Goal: Task Accomplishment & Management: Use online tool/utility

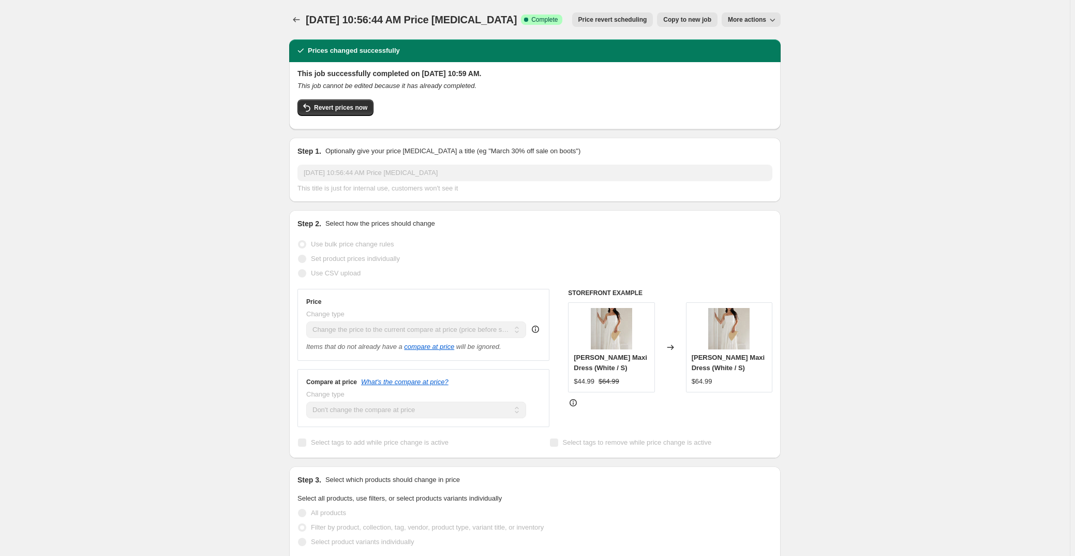
select select "ecap"
select select "no_change"
select select "collection"
click at [296, 18] on icon "Price change jobs" at bounding box center [296, 19] width 10 height 10
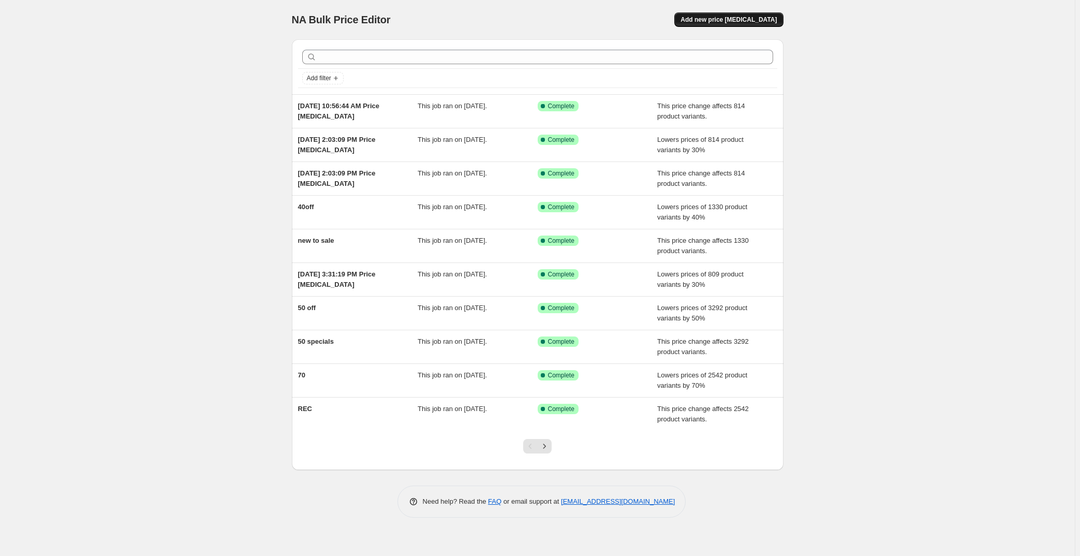
click at [719, 24] on button "Add new price [MEDICAL_DATA]" at bounding box center [728, 19] width 109 height 14
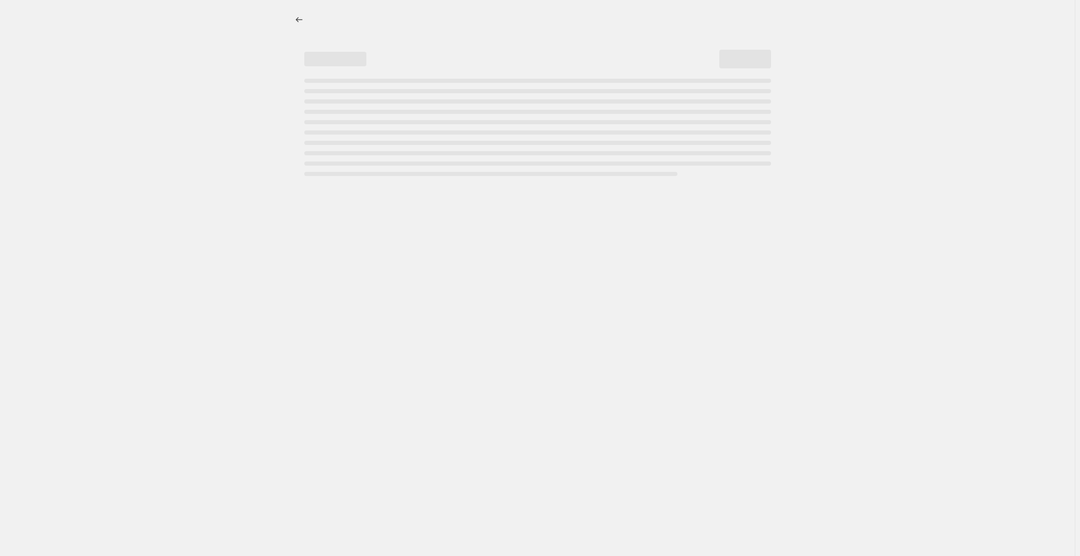
select select "percentage"
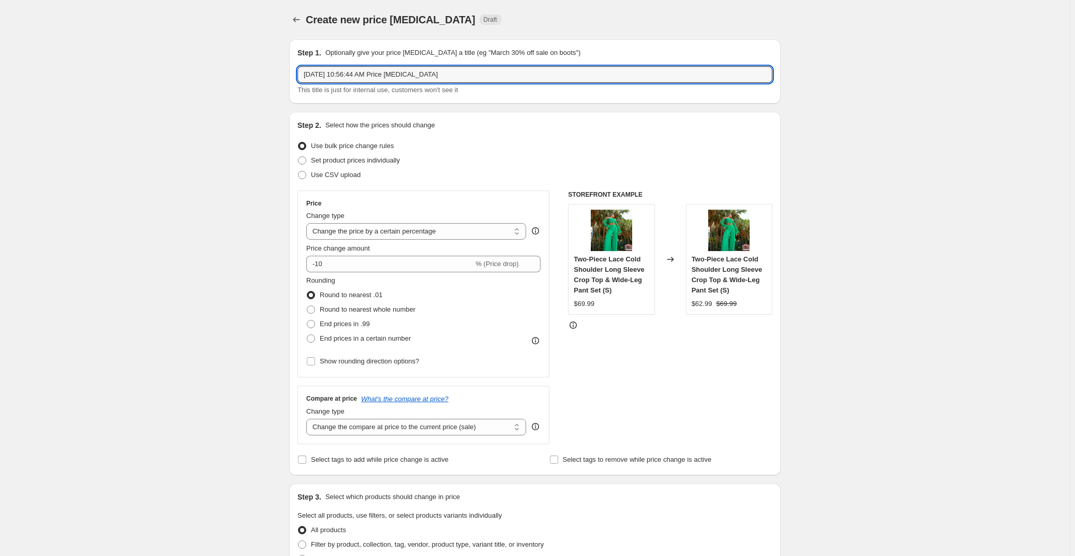
drag, startPoint x: 467, startPoint y: 70, endPoint x: 160, endPoint y: 80, distance: 306.4
click at [160, 80] on div "Create new price [MEDICAL_DATA]. This page is ready Create new price [MEDICAL_D…" at bounding box center [535, 525] width 1070 height 1051
type input "50off"
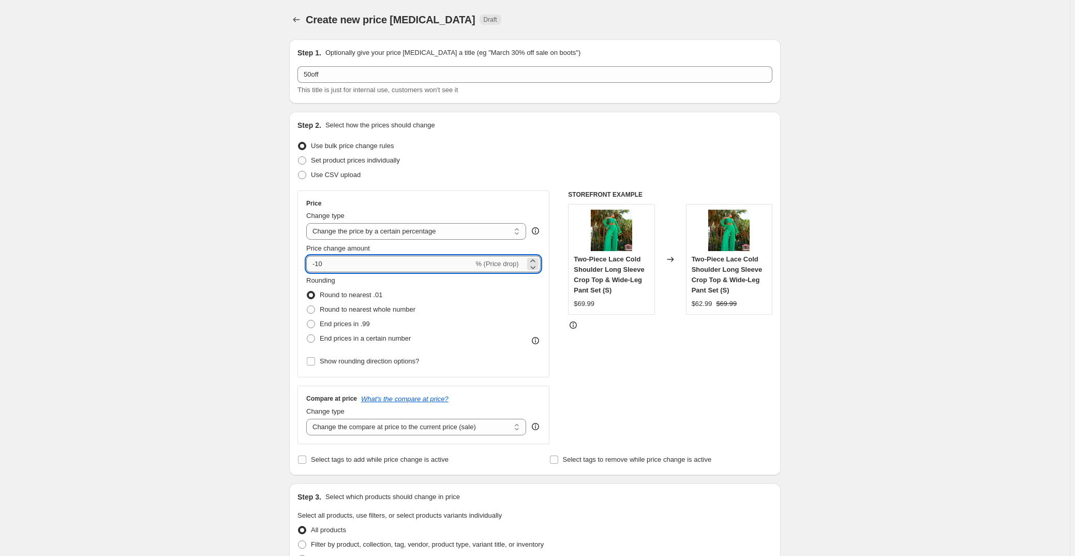
click at [320, 263] on input "-10" at bounding box center [389, 264] width 167 height 17
type input "-50"
click at [357, 325] on span "End prices in .99" at bounding box center [345, 324] width 50 height 8
click at [307, 320] on input "End prices in .99" at bounding box center [307, 320] width 1 height 1
radio input "true"
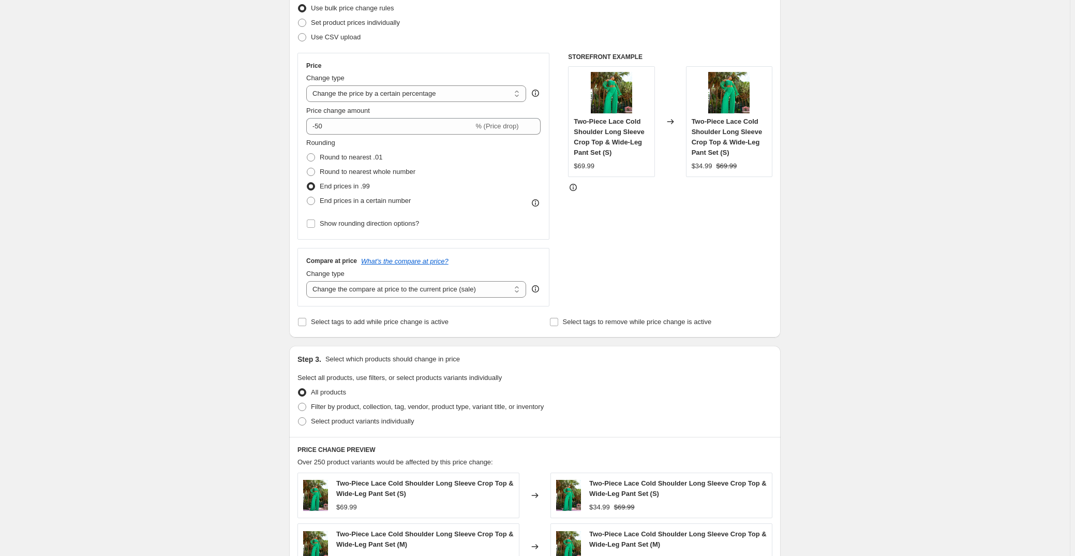
scroll to position [141, 0]
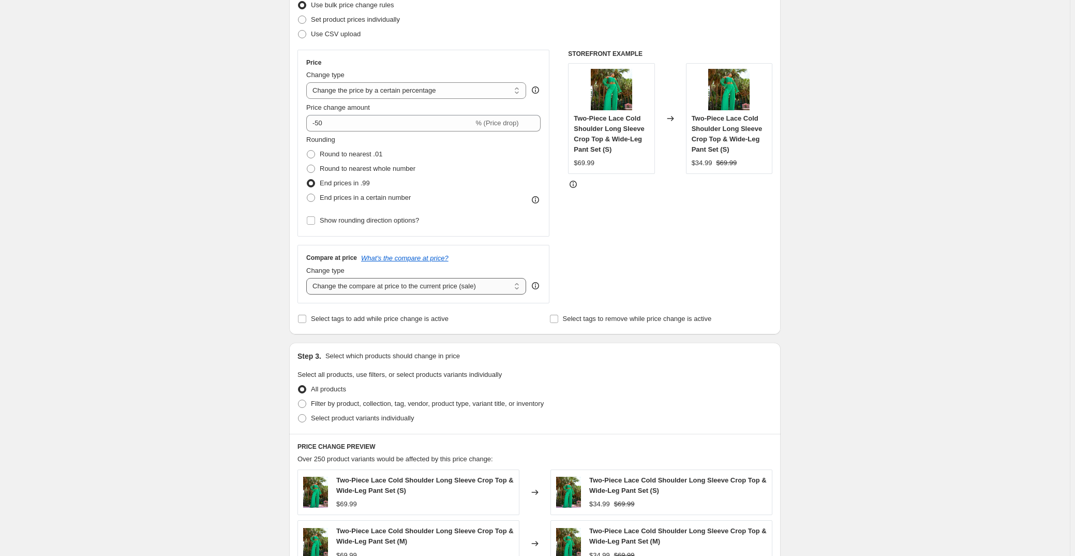
click at [407, 281] on select "Change the compare at price to the current price (sale) Change the compare at p…" at bounding box center [416, 286] width 220 height 17
select select "no_change"
click at [308, 278] on select "Change the compare at price to the current price (sale) Change the compare at p…" at bounding box center [416, 286] width 220 height 17
click at [237, 314] on div "Create new price [MEDICAL_DATA]. This page is ready Create new price [MEDICAL_D…" at bounding box center [535, 384] width 1070 height 1051
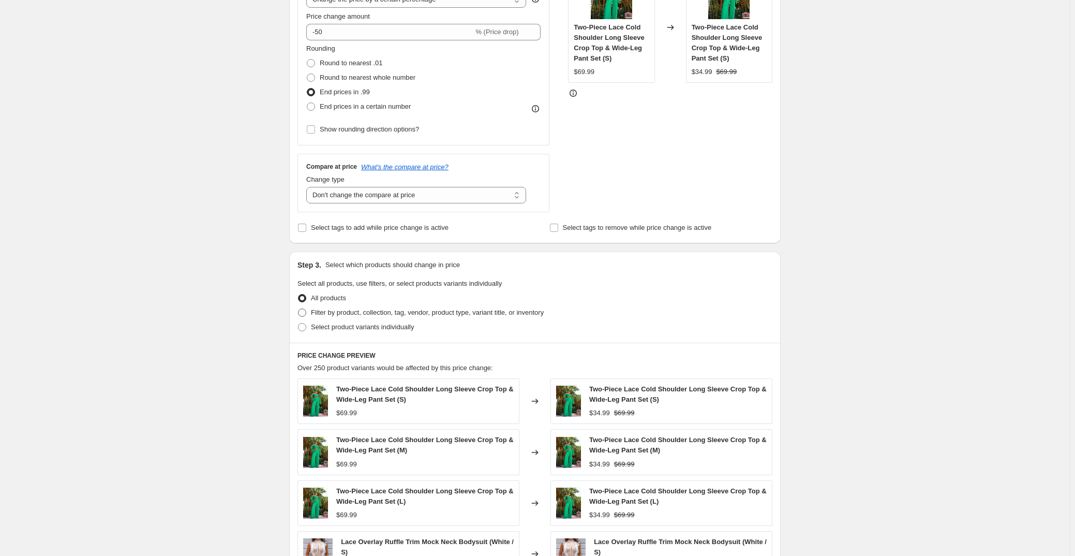
scroll to position [235, 0]
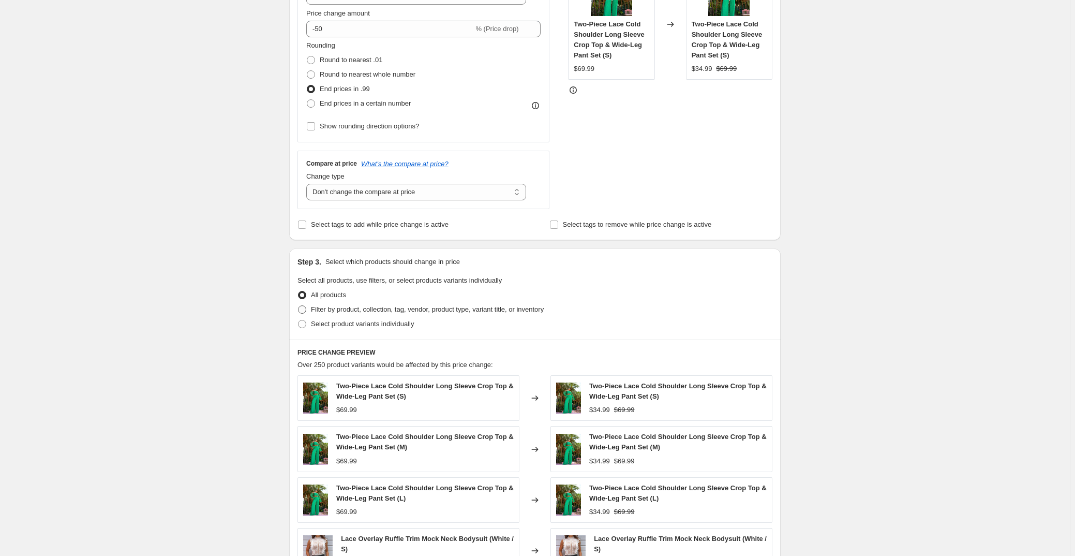
click at [364, 310] on span "Filter by product, collection, tag, vendor, product type, variant title, or inv…" at bounding box center [427, 309] width 233 height 8
click at [298, 306] on input "Filter by product, collection, tag, vendor, product type, variant title, or inv…" at bounding box center [298, 305] width 1 height 1
radio input "true"
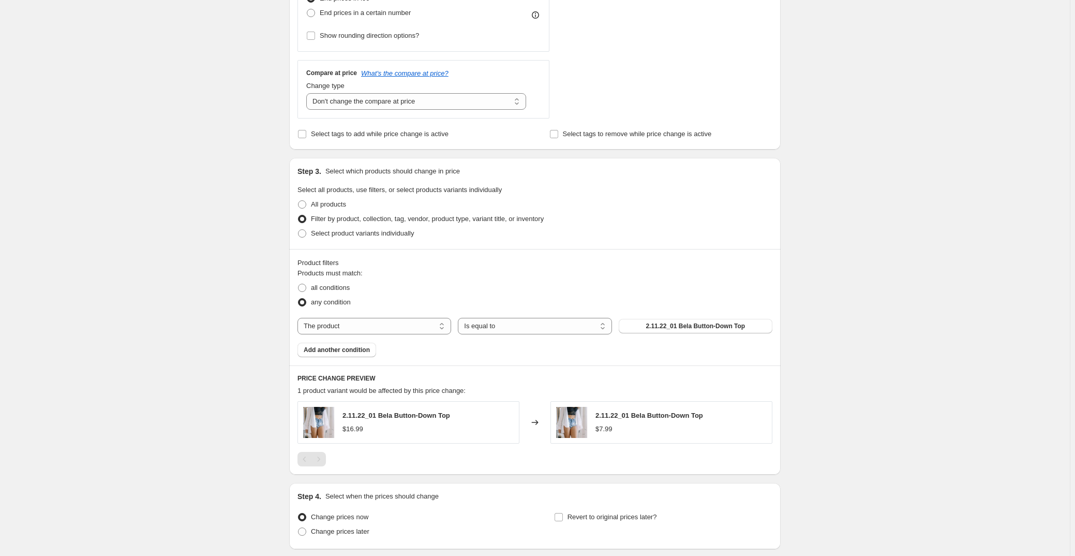
scroll to position [329, 0]
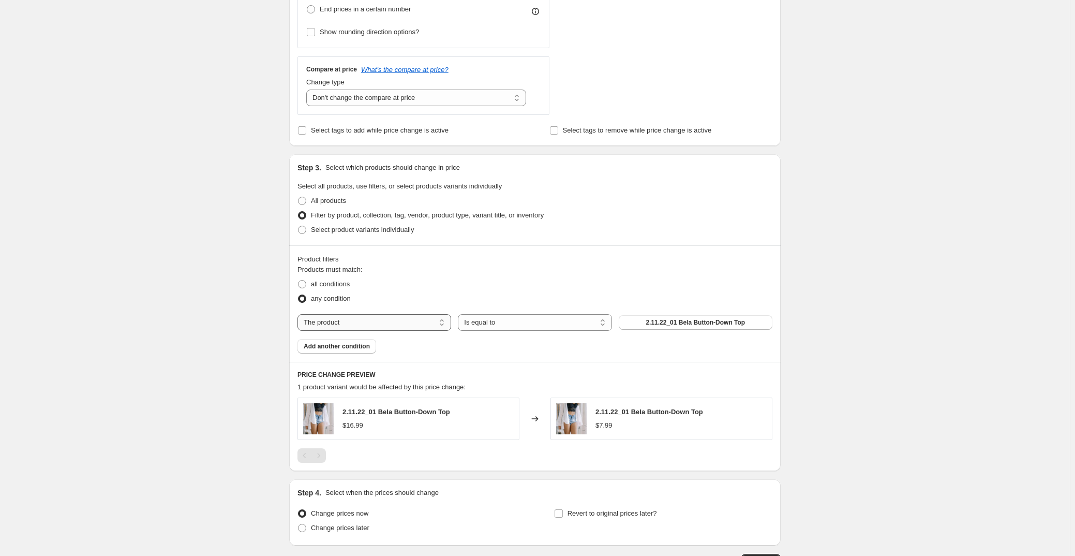
drag, startPoint x: 363, startPoint y: 315, endPoint x: 364, endPoint y: 324, distance: 8.9
click at [363, 315] on select "The product The product's collection The product's tag The product's vendor The…" at bounding box center [374, 322] width 154 height 17
select select "collection"
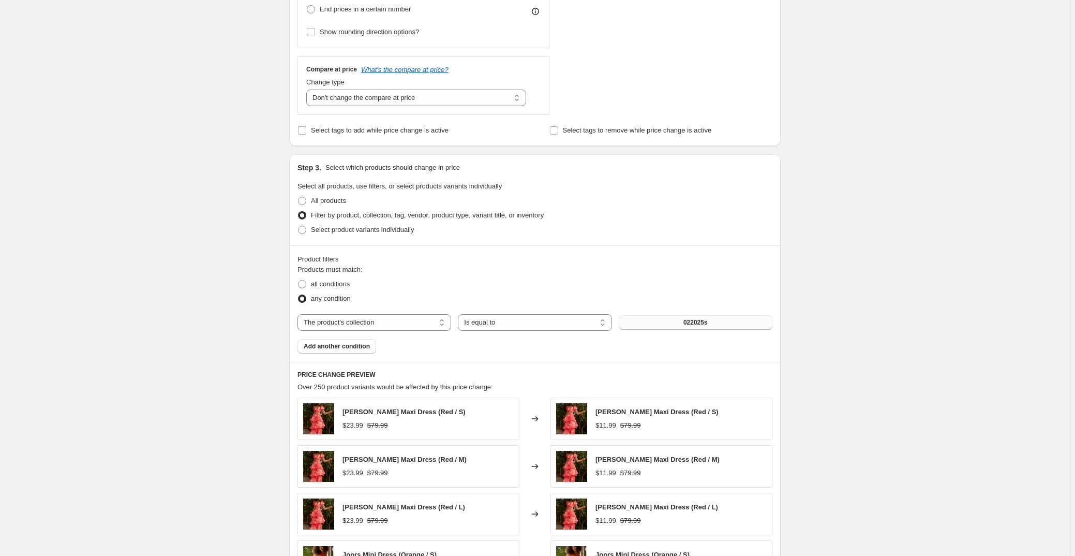
click at [704, 322] on span "022025s" at bounding box center [695, 322] width 24 height 8
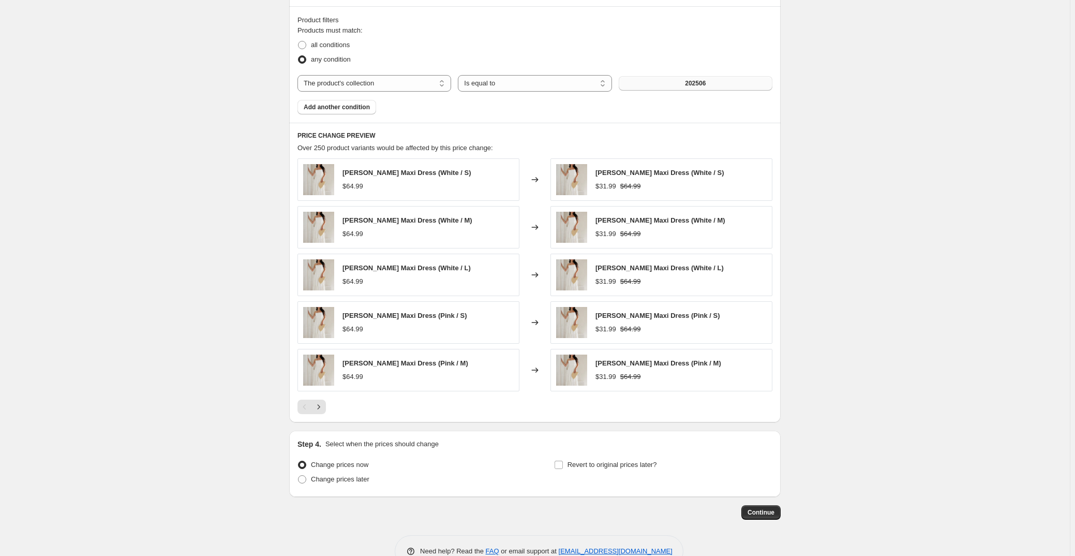
scroll to position [594, 0]
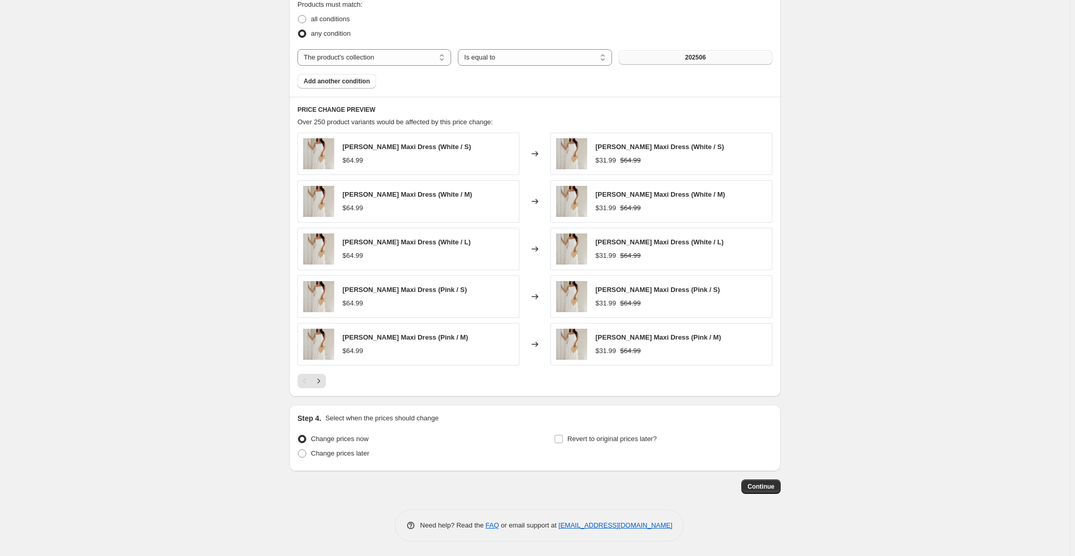
drag, startPoint x: 215, startPoint y: 276, endPoint x: 219, endPoint y: 353, distance: 77.7
click at [759, 486] on span "Continue" at bounding box center [761, 486] width 27 height 8
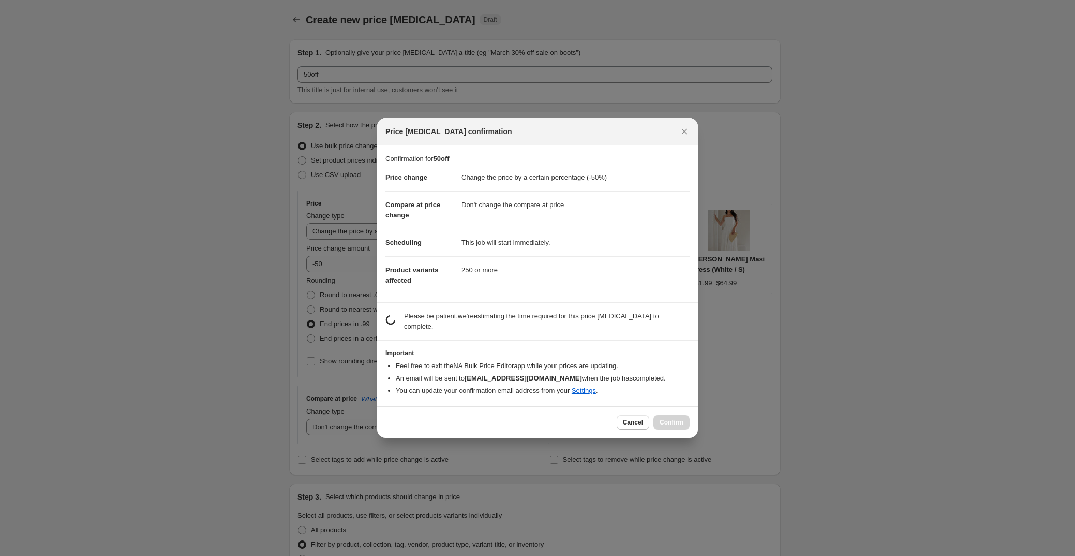
scroll to position [0, 0]
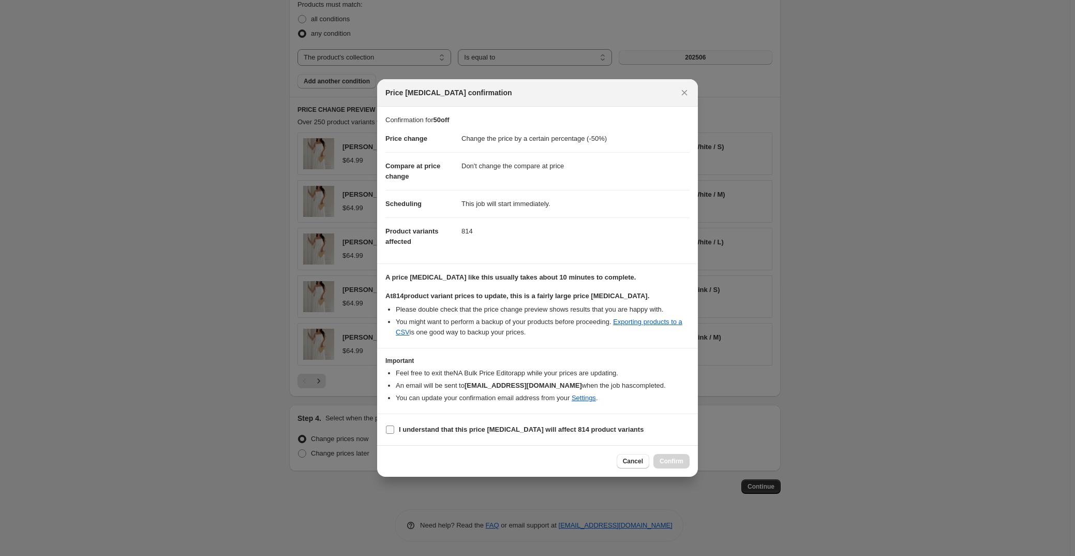
click at [434, 427] on b "I understand that this price [MEDICAL_DATA] will affect 814 product variants" at bounding box center [521, 429] width 245 height 8
click at [394, 427] on input "I understand that this price [MEDICAL_DATA] will affect 814 product variants" at bounding box center [390, 429] width 8 height 8
checkbox input "true"
click at [676, 459] on span "Confirm" at bounding box center [672, 461] width 24 height 8
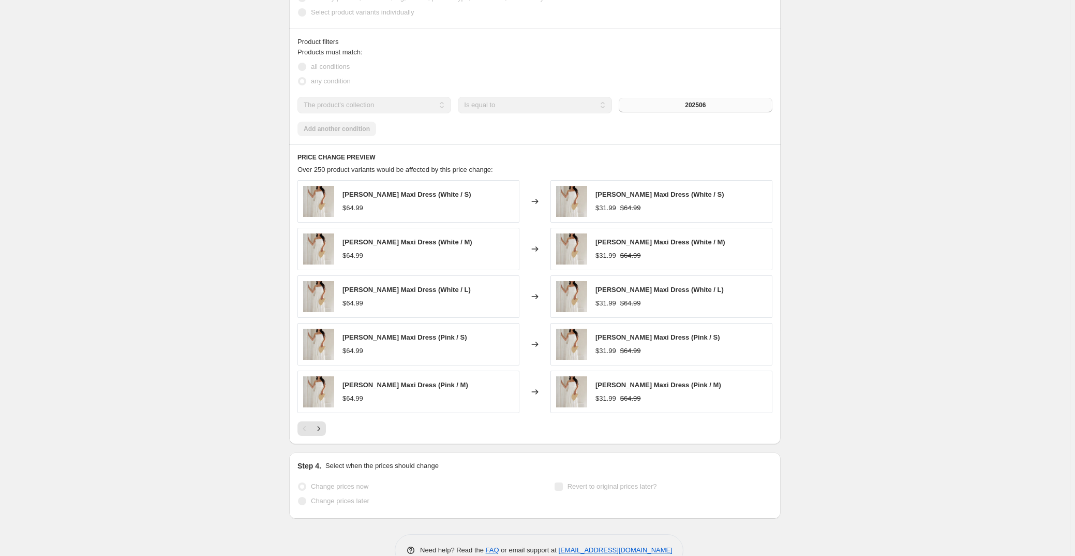
scroll to position [621, 0]
select select "percentage"
select select "no_change"
select select "collection"
